Goal: Task Accomplishment & Management: Manage account settings

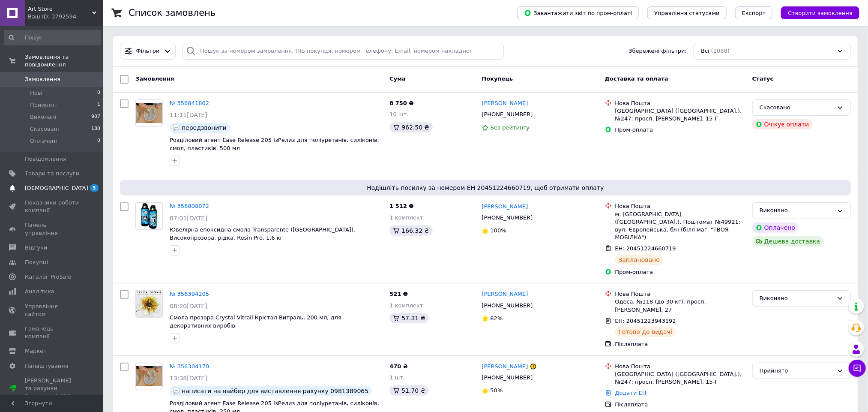
click at [24, 184] on span at bounding box center [12, 188] width 25 height 8
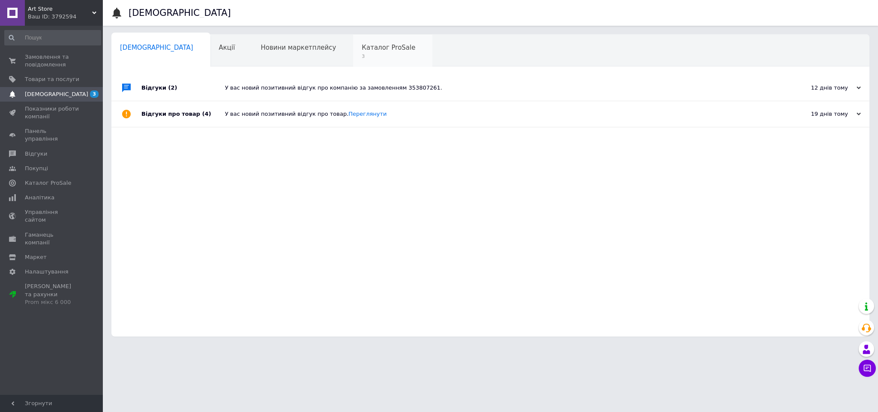
click at [361, 55] on span "3" at bounding box center [388, 56] width 54 height 6
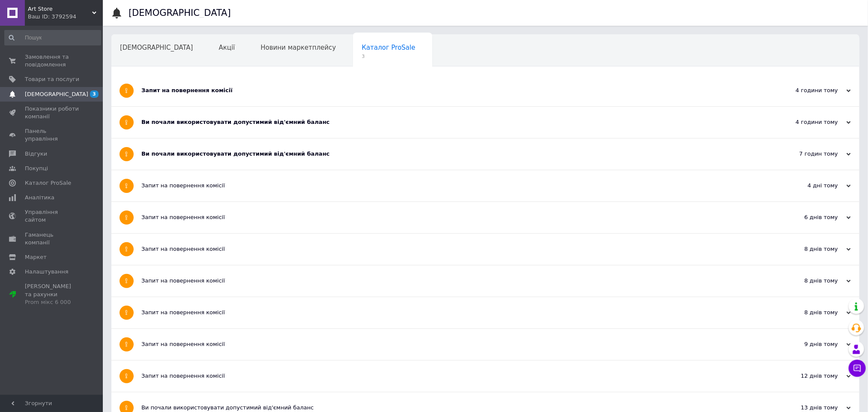
click at [286, 96] on div "Запит на повернення комісії" at bounding box center [453, 90] width 624 height 31
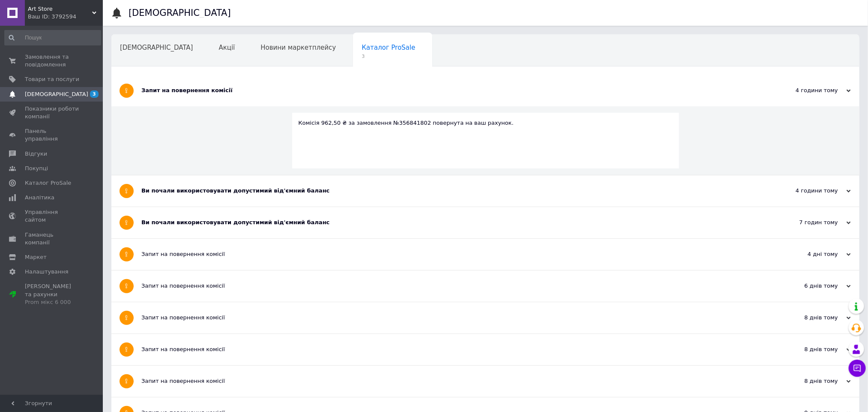
click at [285, 93] on div "Запит на повернення комісії" at bounding box center [453, 91] width 624 height 8
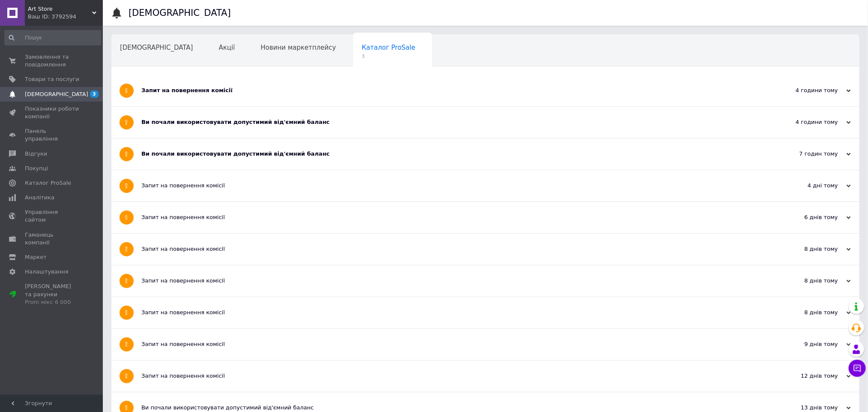
click at [280, 119] on div "Ви почали використовувати допустимий від'ємний баланс" at bounding box center [453, 122] width 624 height 8
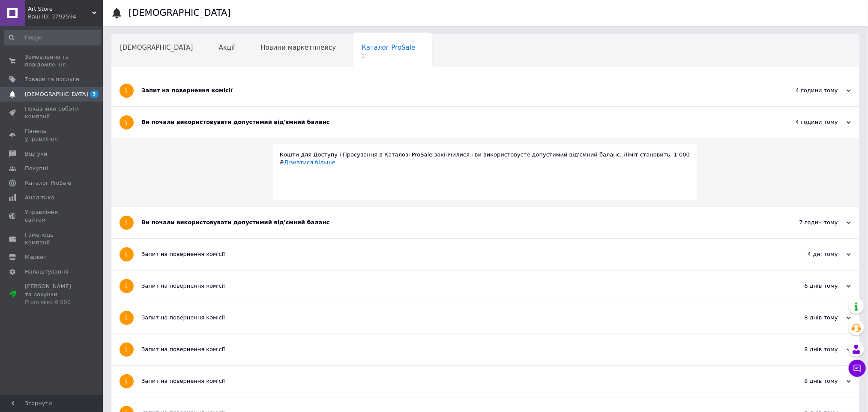
click at [280, 120] on div "Ви почали використовувати допустимий від'ємний баланс" at bounding box center [453, 122] width 624 height 8
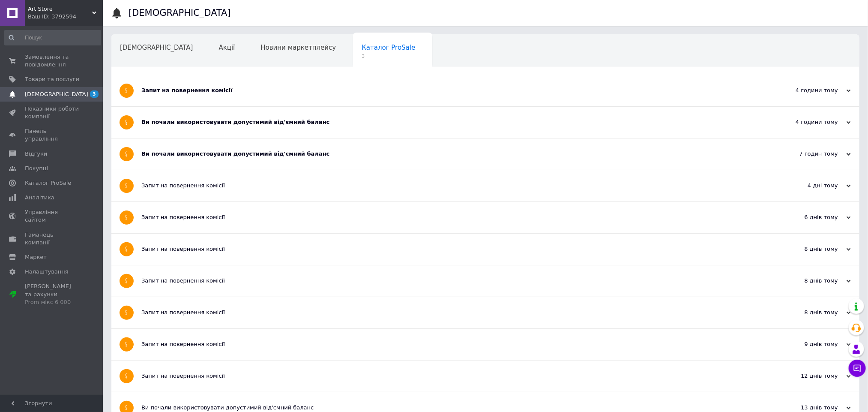
click at [270, 150] on div "Ви почали використовувати допустимий від'ємний баланс" at bounding box center [453, 154] width 624 height 8
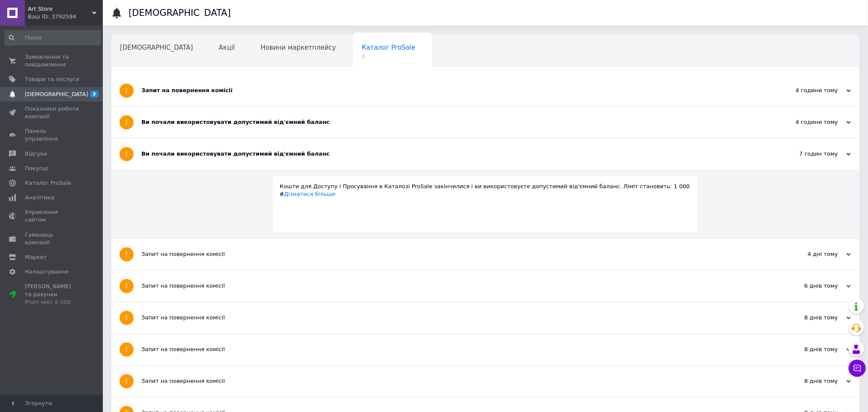
click at [270, 152] on div "Ви почали використовувати допустимий від'ємний баланс" at bounding box center [453, 154] width 624 height 8
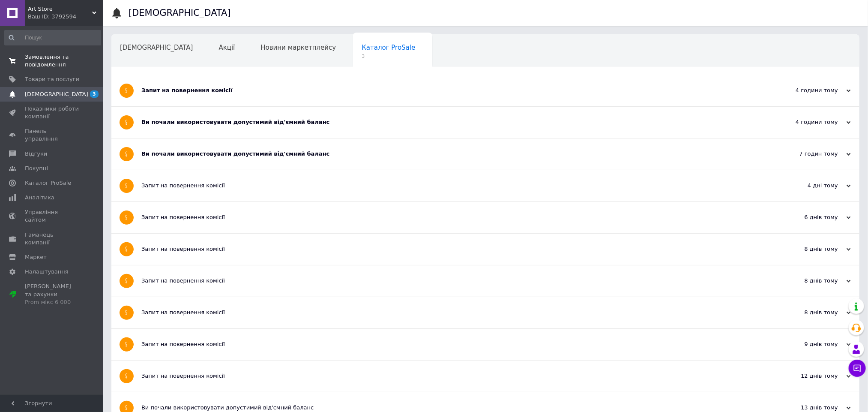
click at [49, 65] on span "Замовлення та повідомлення" at bounding box center [52, 60] width 54 height 15
